Goal: Find specific page/section: Find specific page/section

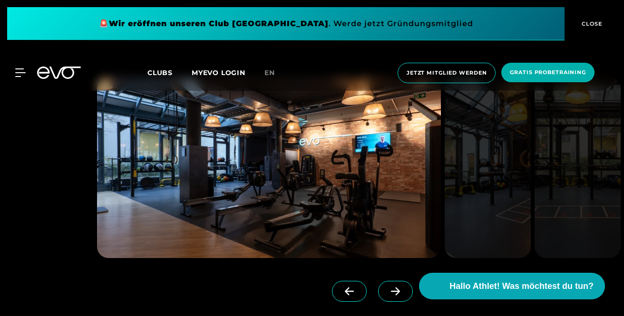
scroll to position [700, 0]
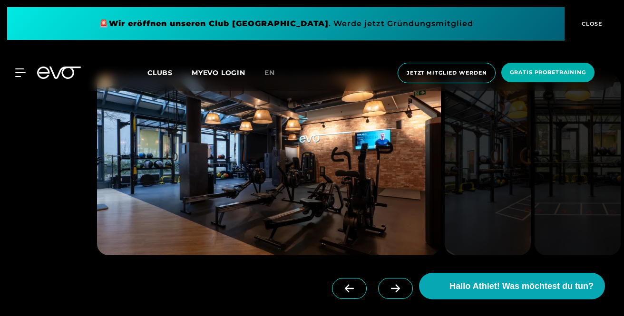
click at [387, 292] on icon at bounding box center [395, 288] width 17 height 9
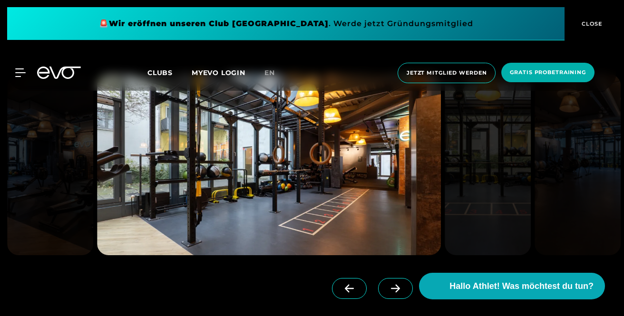
click at [387, 292] on icon at bounding box center [395, 288] width 17 height 9
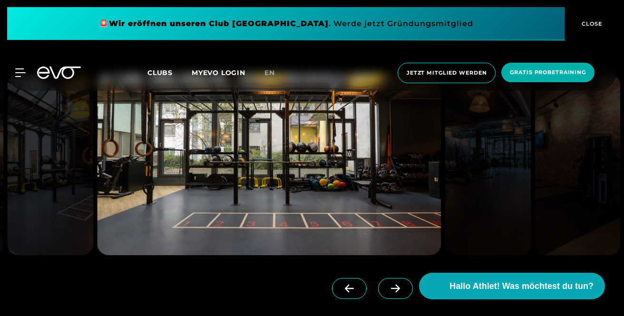
click at [387, 292] on icon at bounding box center [395, 288] width 17 height 9
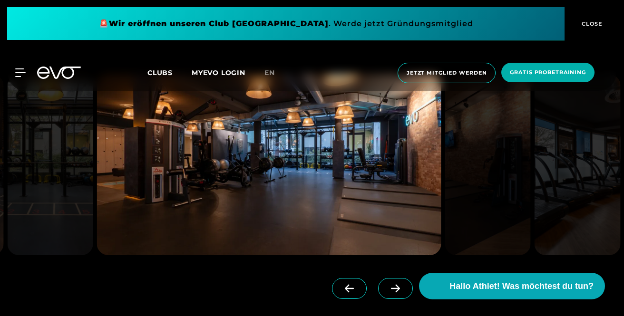
click at [387, 292] on icon at bounding box center [395, 288] width 17 height 9
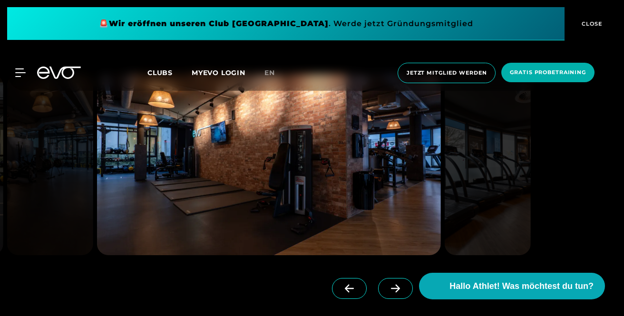
click at [387, 292] on icon at bounding box center [395, 288] width 17 height 9
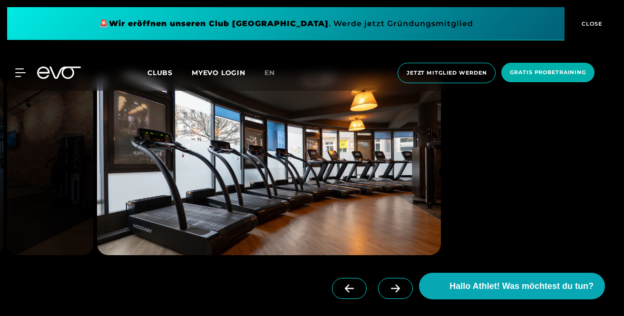
click at [387, 292] on icon at bounding box center [395, 288] width 17 height 9
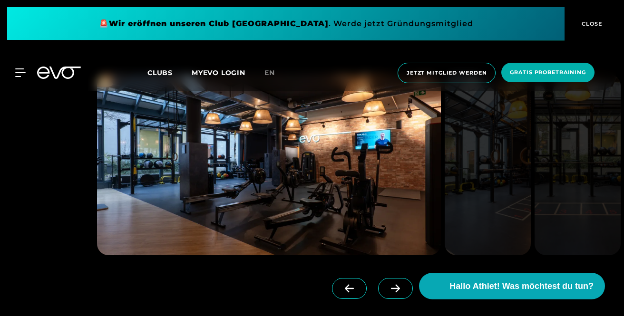
click at [387, 292] on icon at bounding box center [395, 288] width 17 height 9
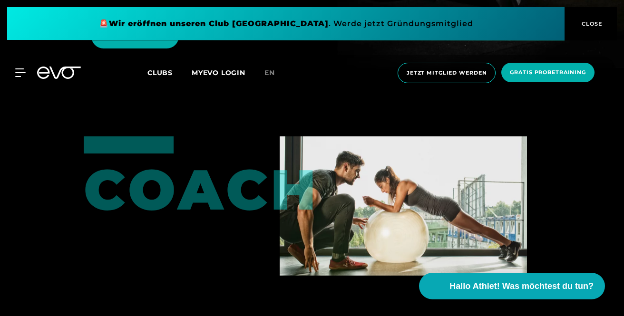
scroll to position [1840, 0]
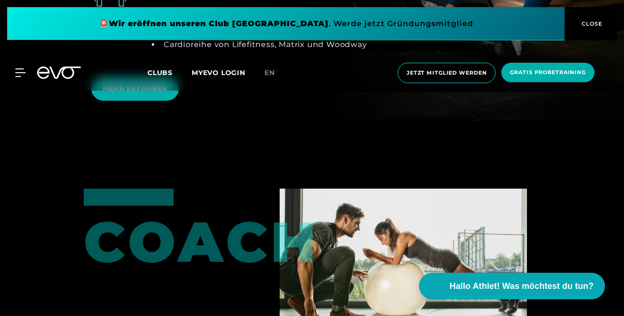
click at [13, 79] on div "MyEVO Login Über EVO Mitgliedschaften Probetraining TAGESPASS EVO Studios [GEOG…" at bounding box center [312, 73] width 620 height 36
click at [21, 76] on icon at bounding box center [22, 73] width 13 height 8
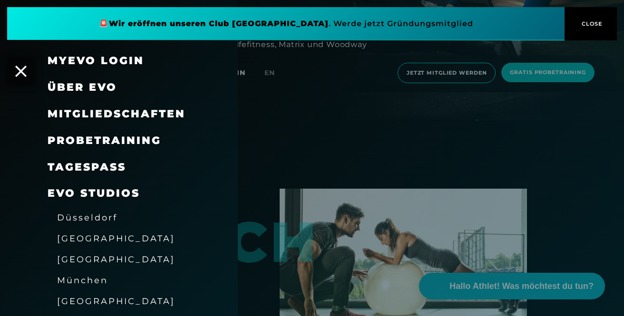
click at [108, 114] on span "Mitgliedschaften" at bounding box center [117, 113] width 138 height 13
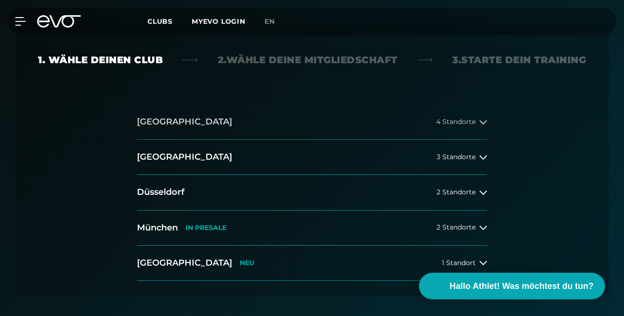
scroll to position [226, 0]
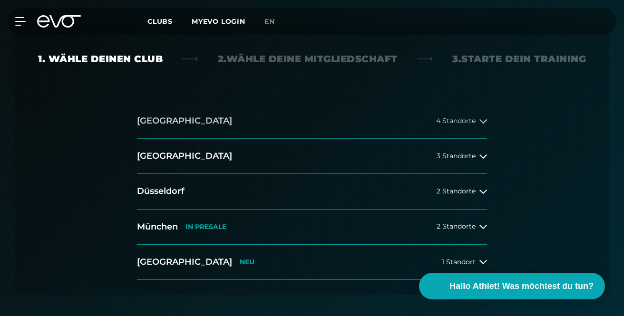
click at [289, 115] on button "[GEOGRAPHIC_DATA] 4 Standorte" at bounding box center [312, 121] width 350 height 35
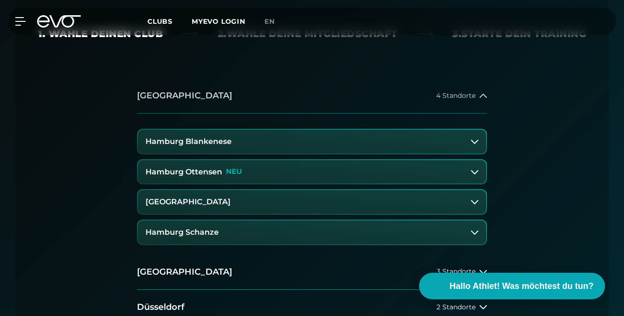
scroll to position [253, 0]
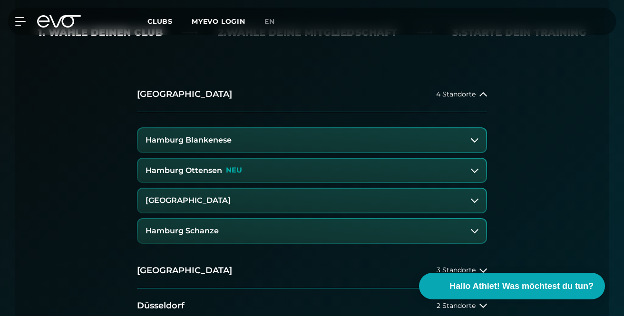
click at [288, 171] on button "Hamburg Ottensen NEU" at bounding box center [312, 171] width 348 height 24
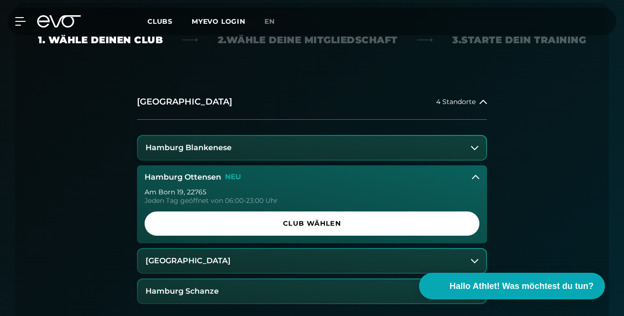
scroll to position [244, 0]
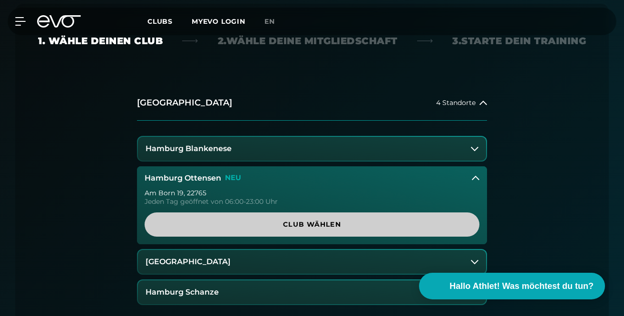
click at [280, 226] on span "Club wählen" at bounding box center [312, 225] width 312 height 10
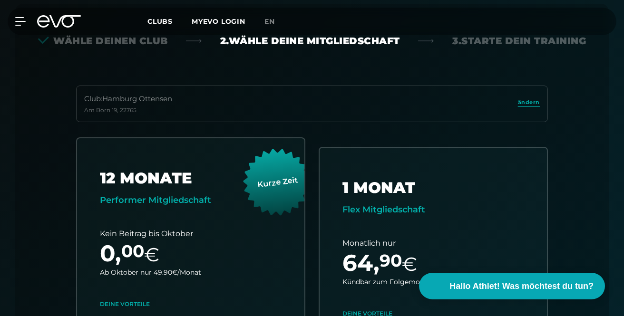
scroll to position [248, 0]
